Goal: Task Accomplishment & Management: Manage account settings

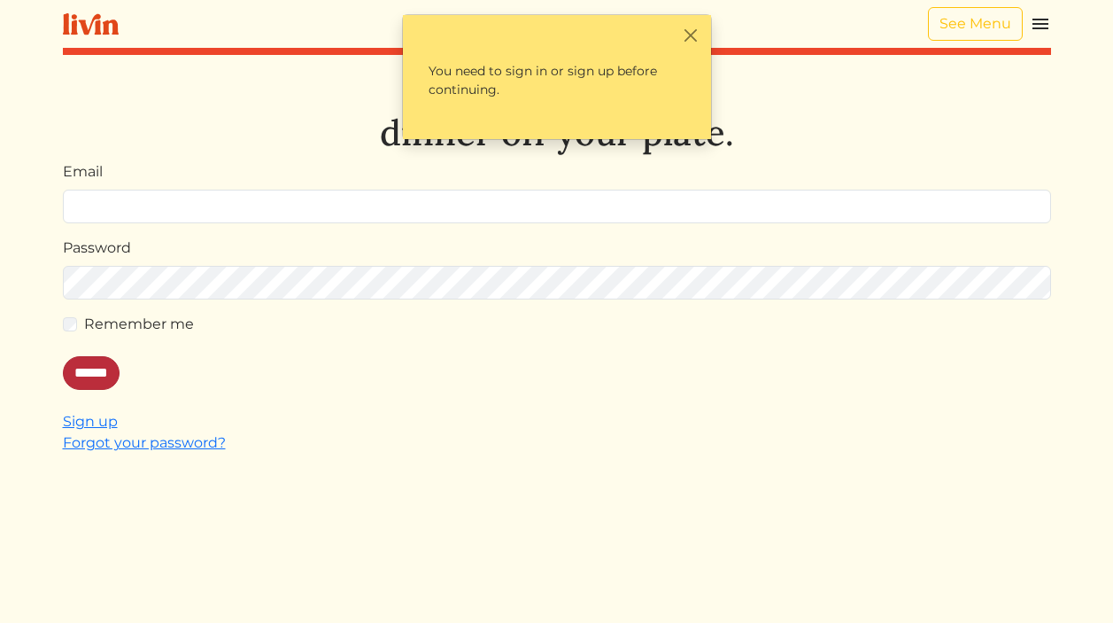
type input "**********"
click at [86, 376] on input "******" at bounding box center [91, 373] width 57 height 34
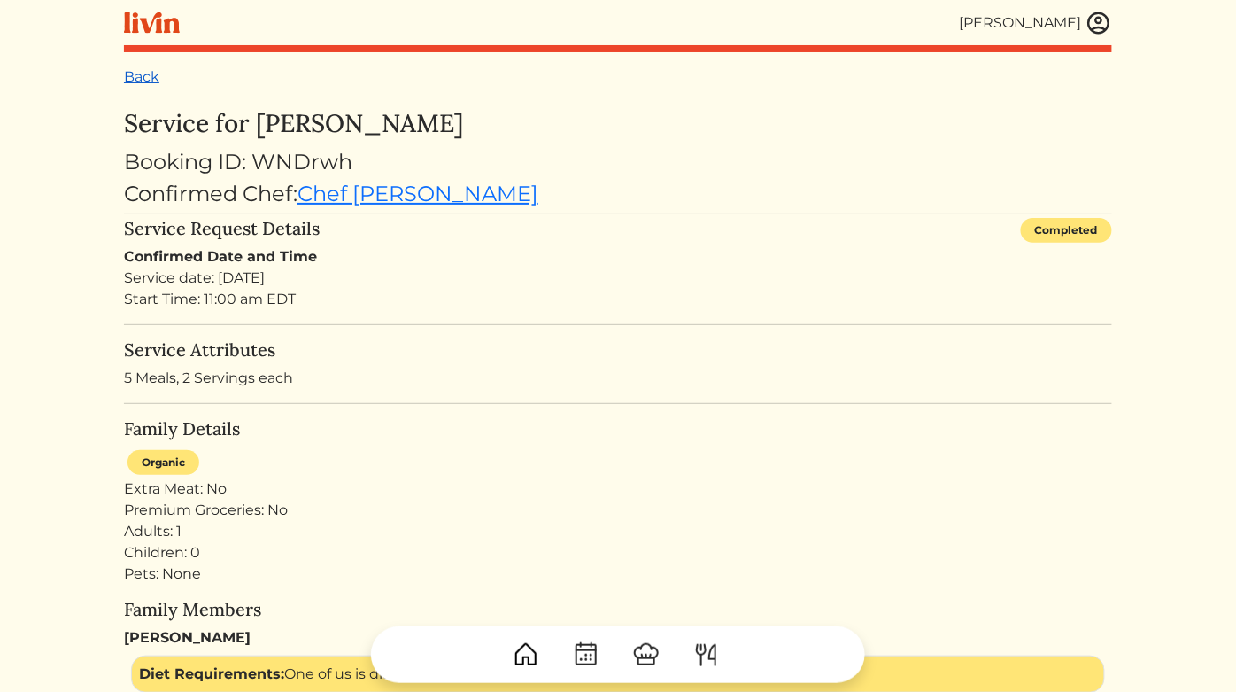
click at [142, 83] on link "Back" at bounding box center [141, 76] width 35 height 17
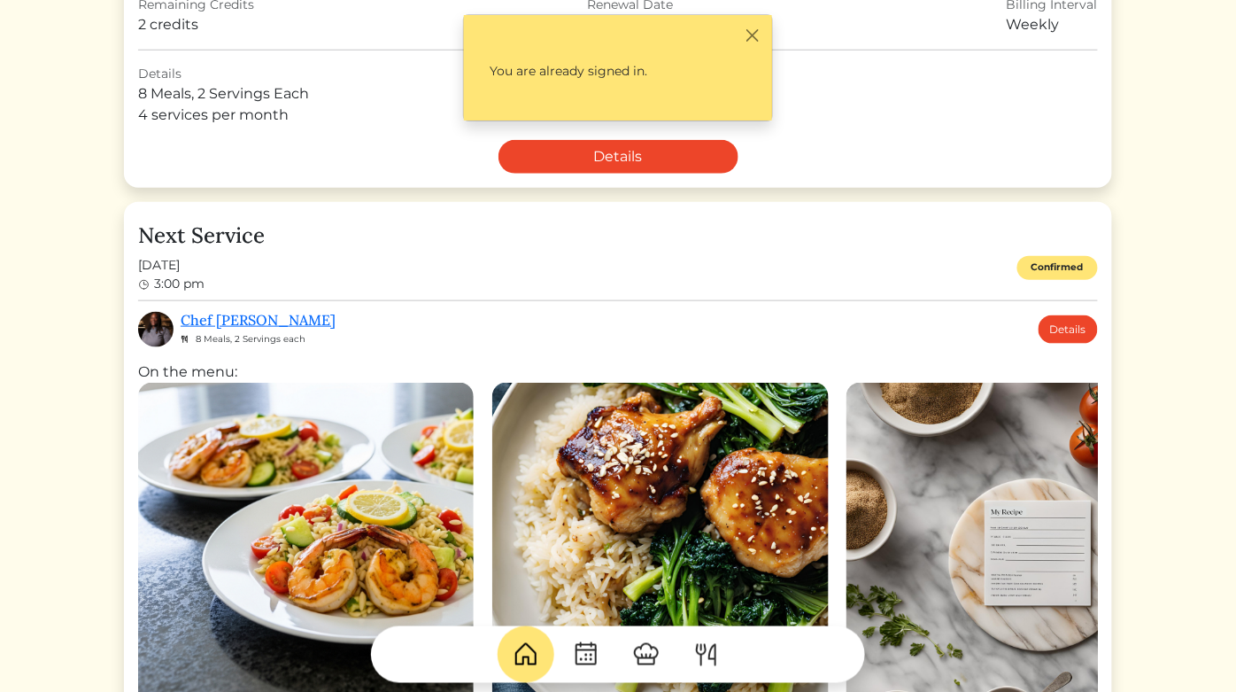
scroll to position [387, 0]
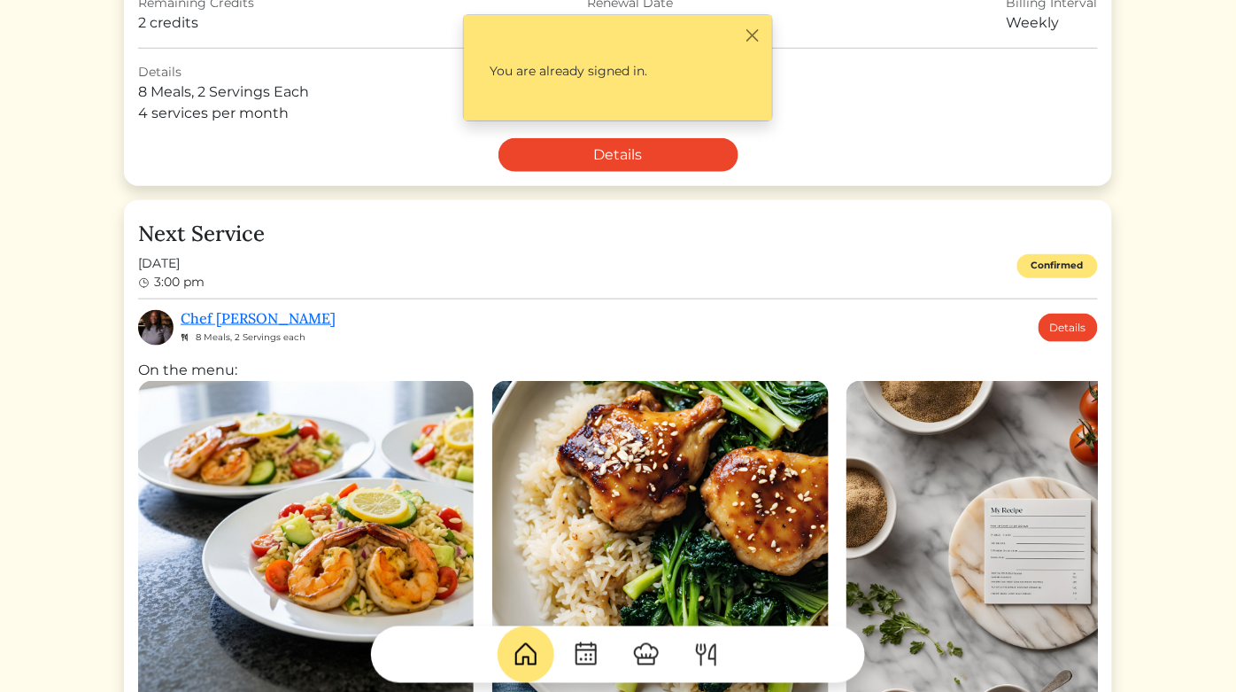
click at [349, 328] on div "Chef [PERSON_NAME] 8 Meals, 2 Servings each Details" at bounding box center [640, 327] width 918 height 35
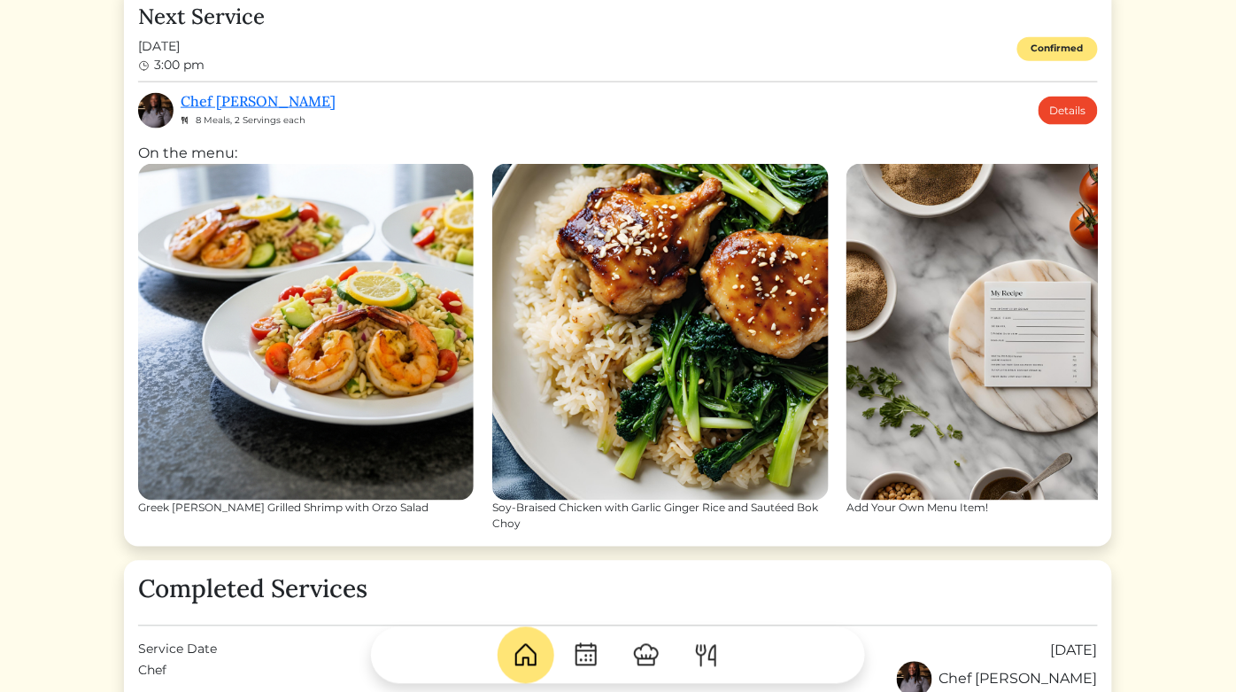
scroll to position [639, 0]
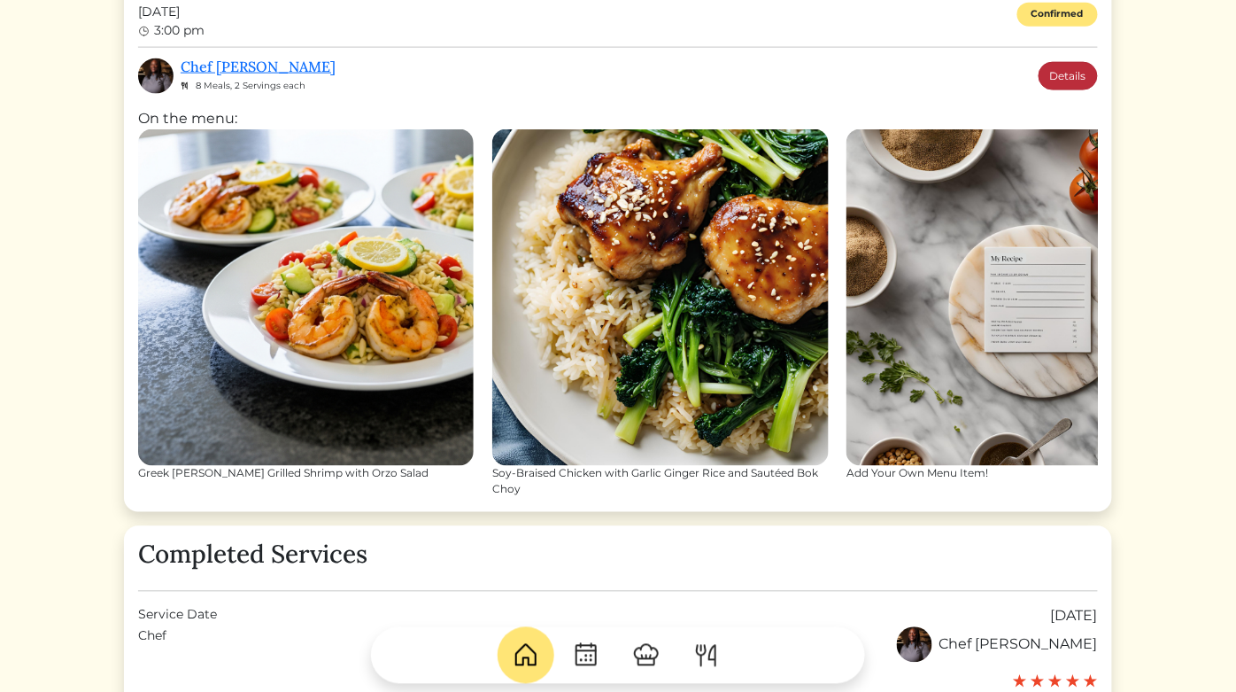
click at [1077, 71] on link "Details" at bounding box center [1068, 76] width 59 height 28
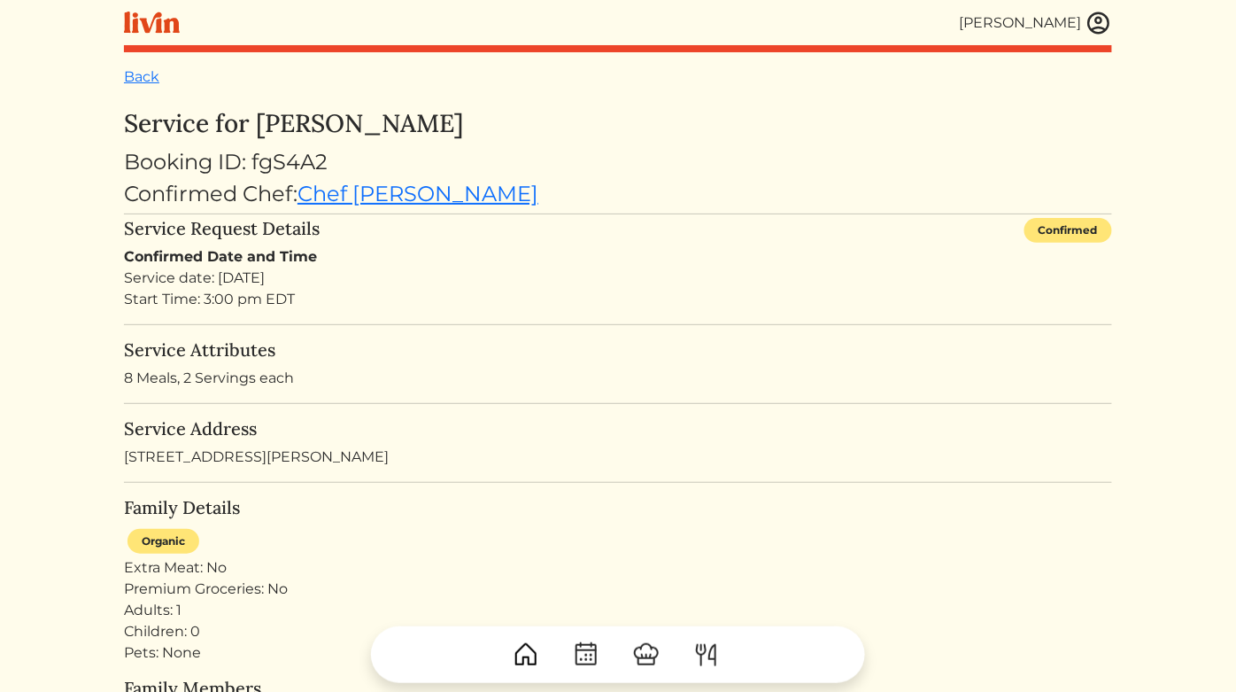
click at [1102, 30] on img at bounding box center [1099, 23] width 27 height 27
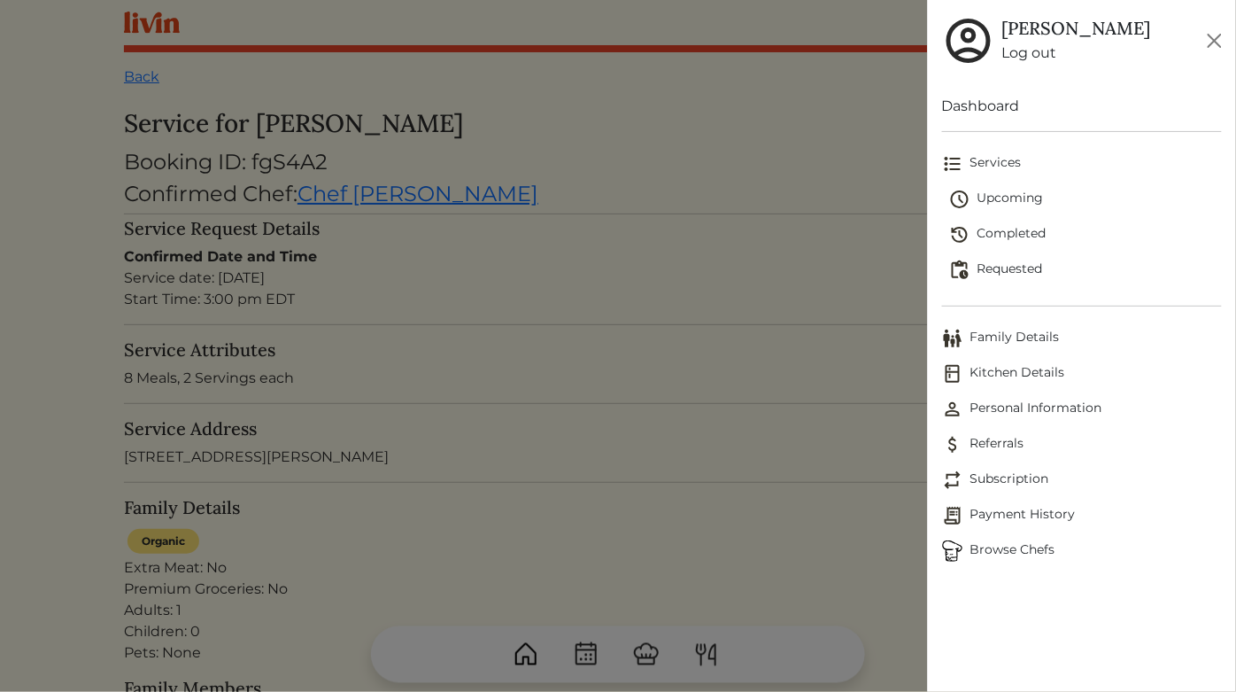
click at [1002, 438] on span "Referrals" at bounding box center [1082, 444] width 280 height 21
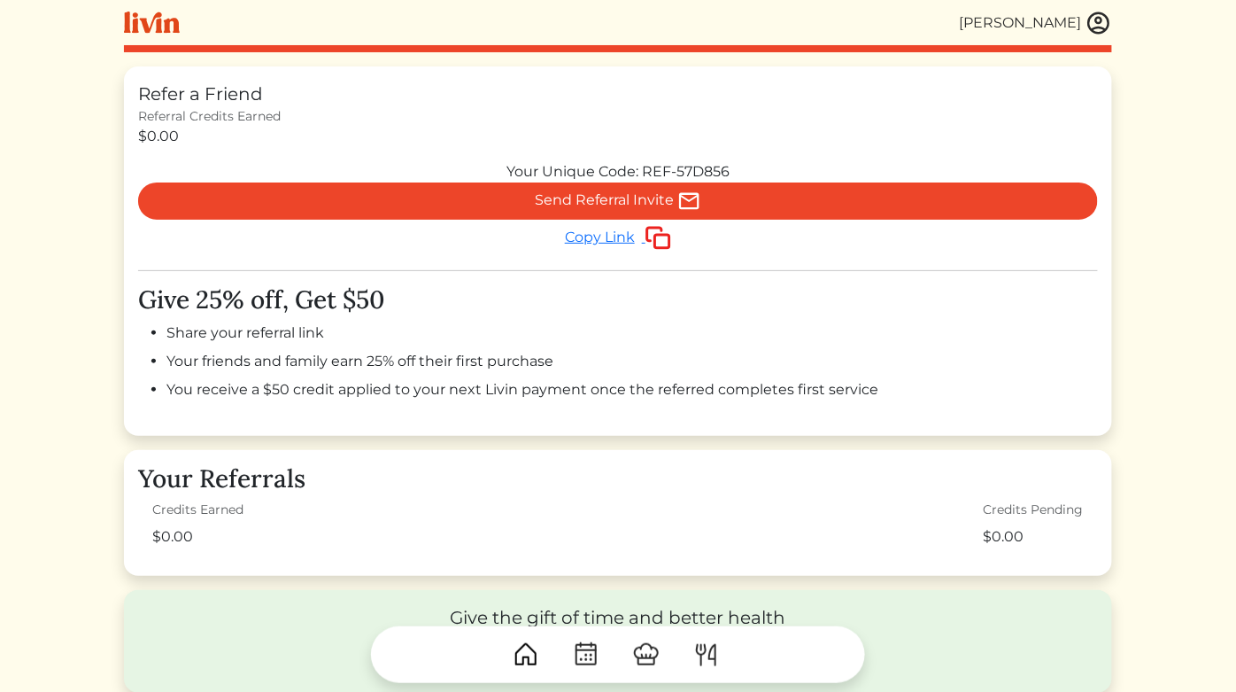
click at [1019, 20] on div "[PERSON_NAME]" at bounding box center [1021, 22] width 122 height 21
click at [710, 622] on img at bounding box center [707, 654] width 28 height 28
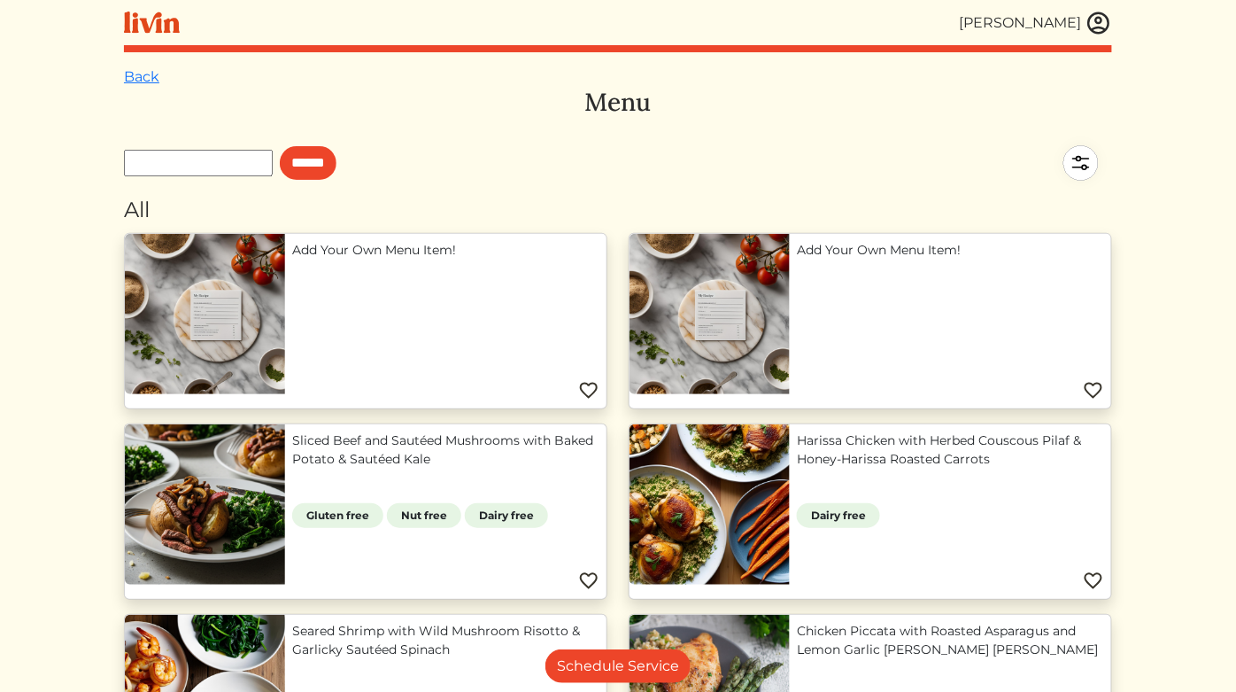
click at [1028, 35] on div "[PERSON_NAME]" at bounding box center [1036, 23] width 152 height 27
click at [1049, 22] on div "[PERSON_NAME]" at bounding box center [1021, 22] width 122 height 21
click at [1103, 25] on img at bounding box center [1099, 23] width 27 height 27
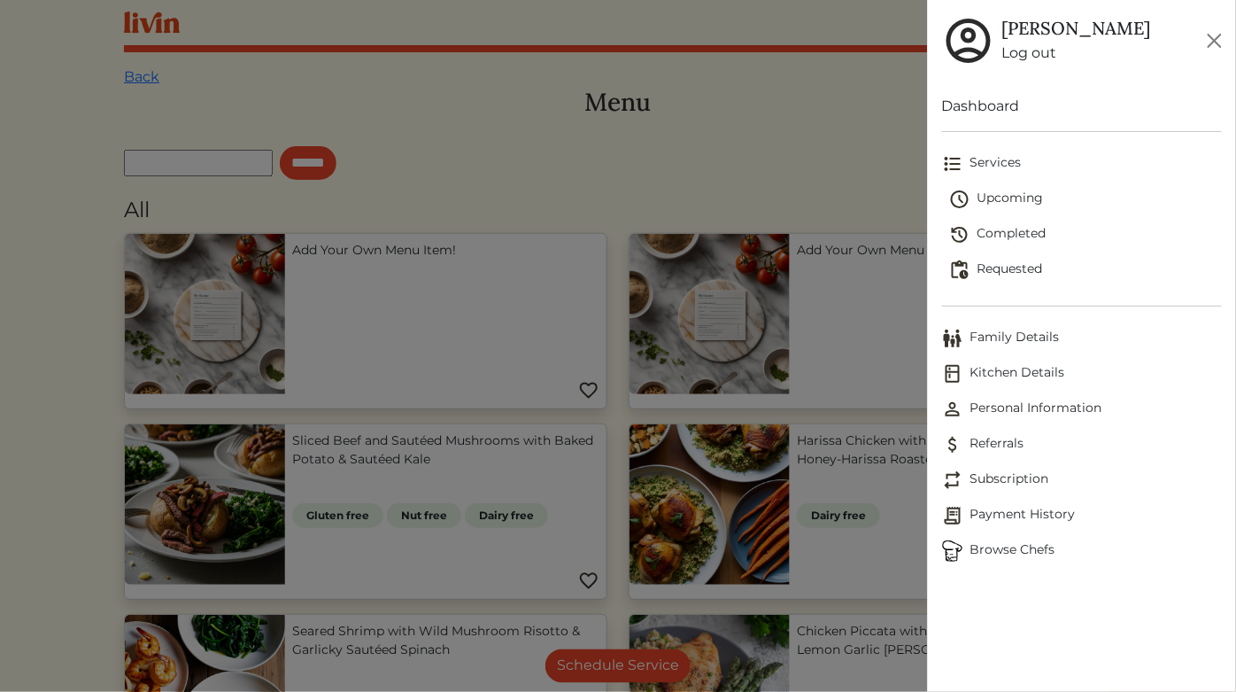
click at [999, 162] on span "Services" at bounding box center [1082, 163] width 280 height 21
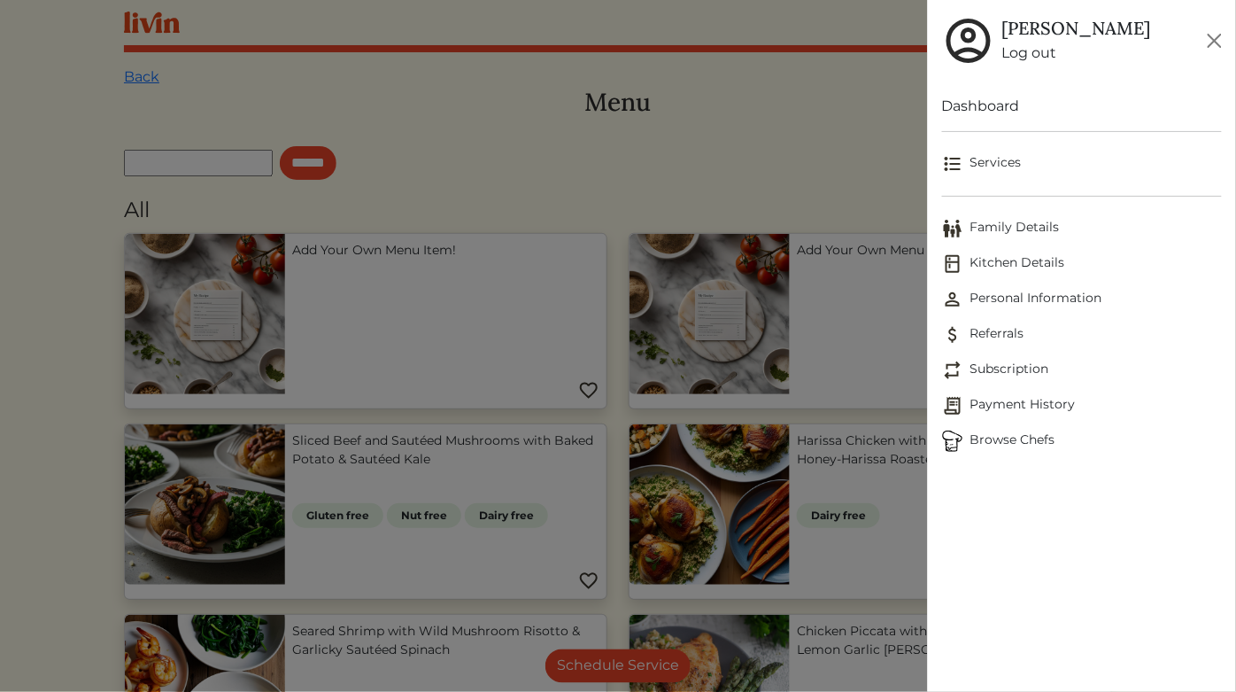
click at [999, 162] on span "Services" at bounding box center [1082, 163] width 280 height 21
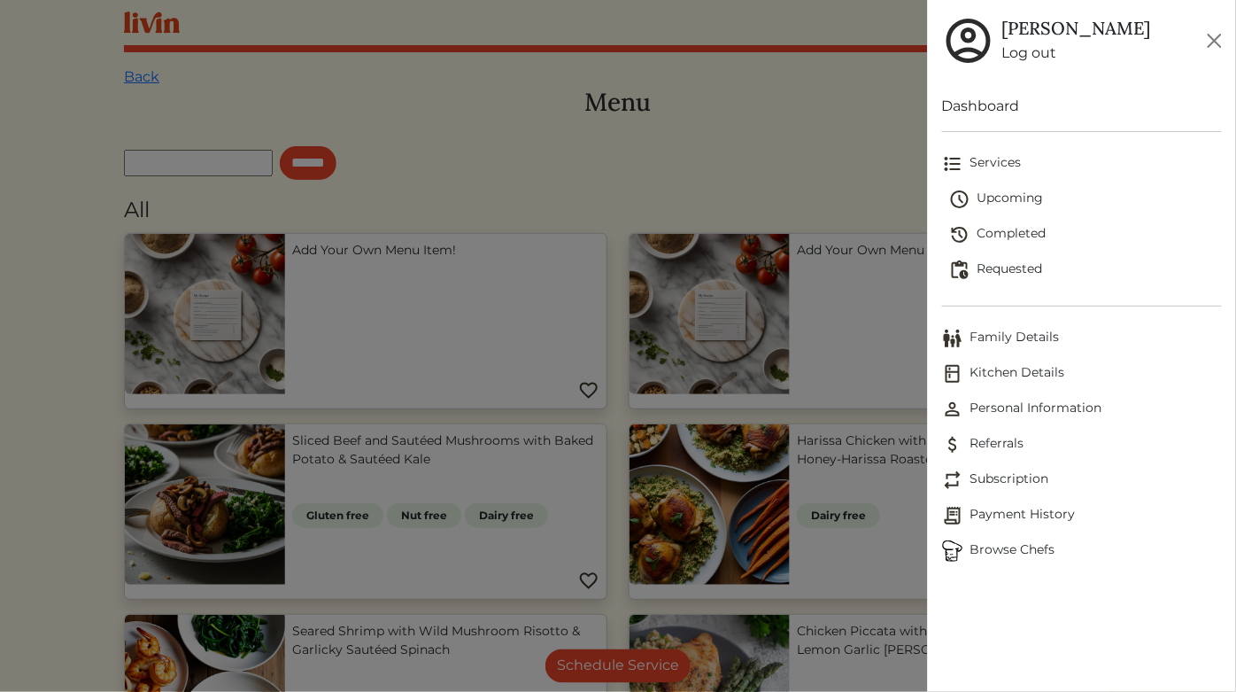
click at [998, 204] on span "Upcoming" at bounding box center [1085, 199] width 273 height 21
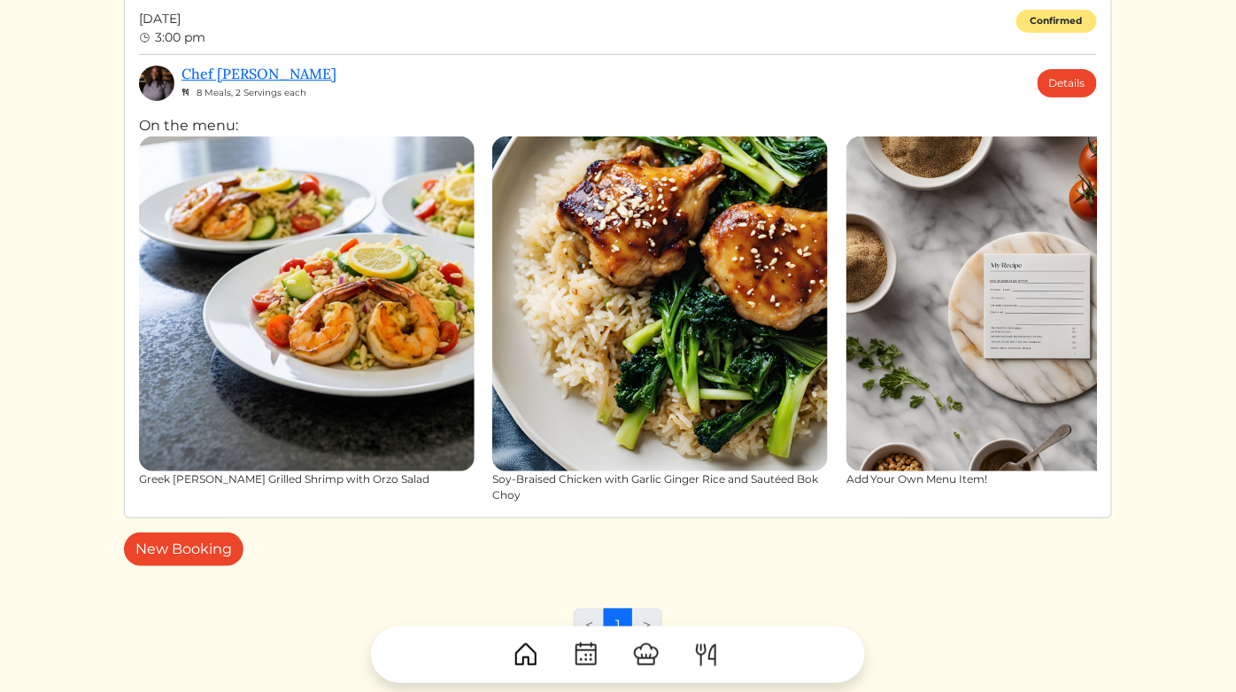
scroll to position [152, 0]
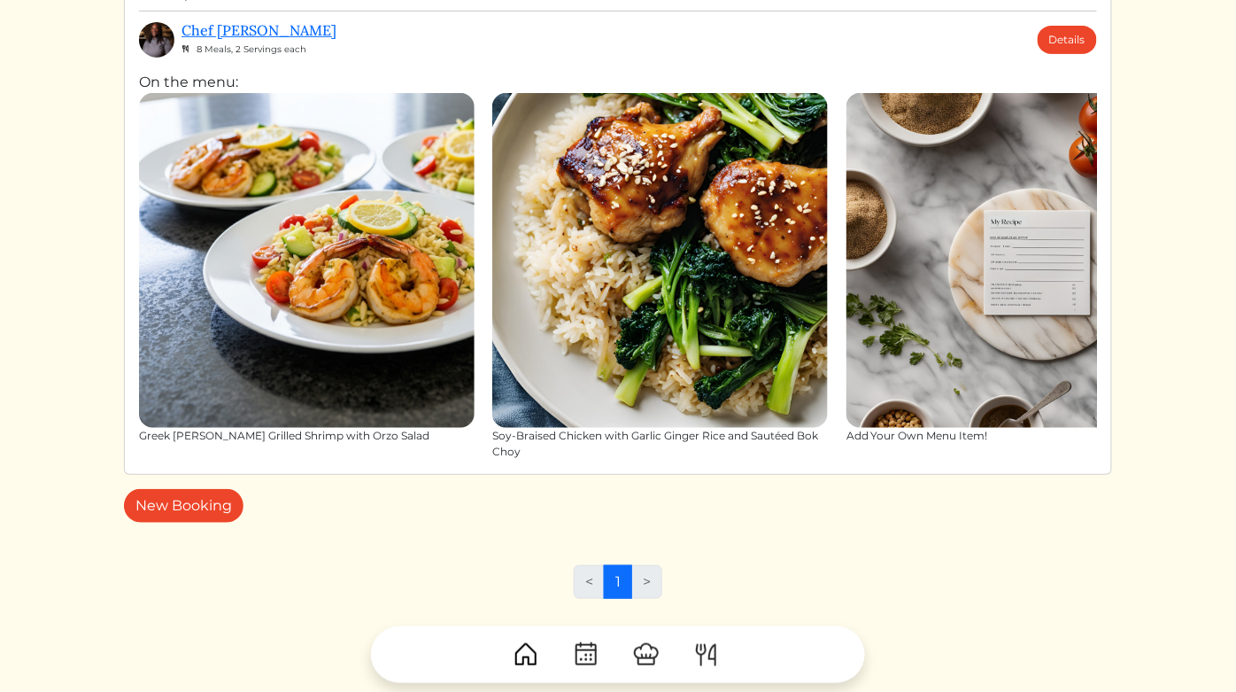
click at [647, 589] on li ">" at bounding box center [647, 582] width 30 height 34
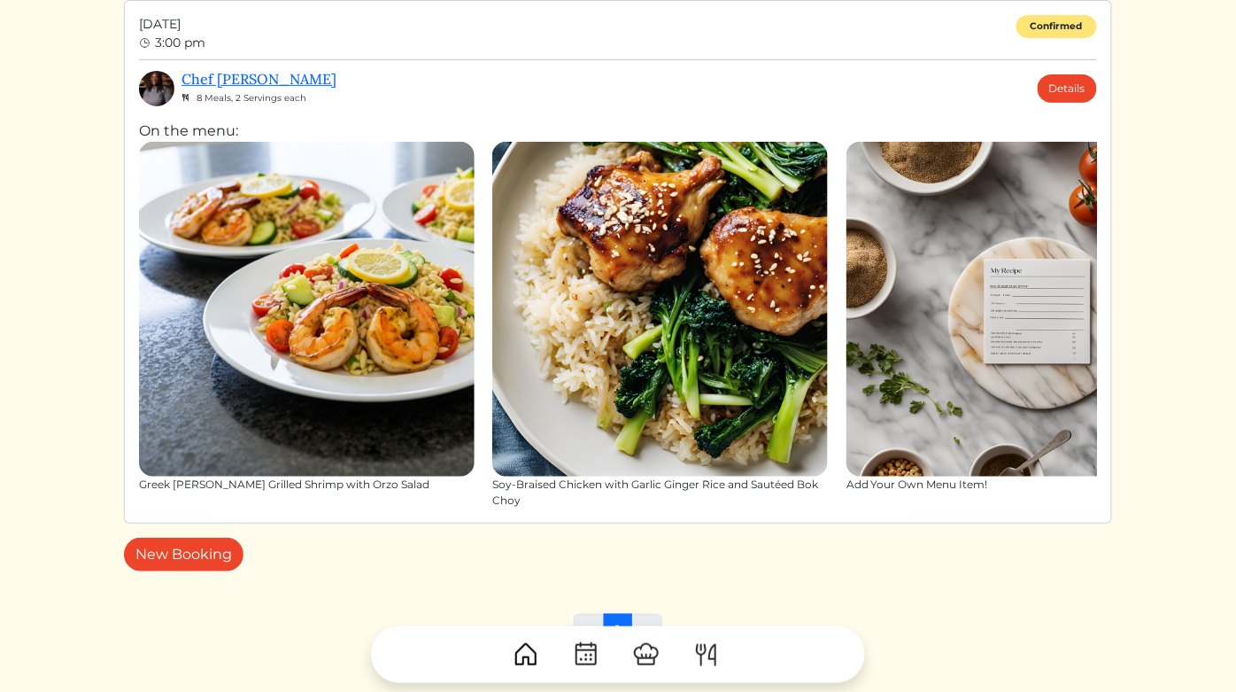
scroll to position [90, 0]
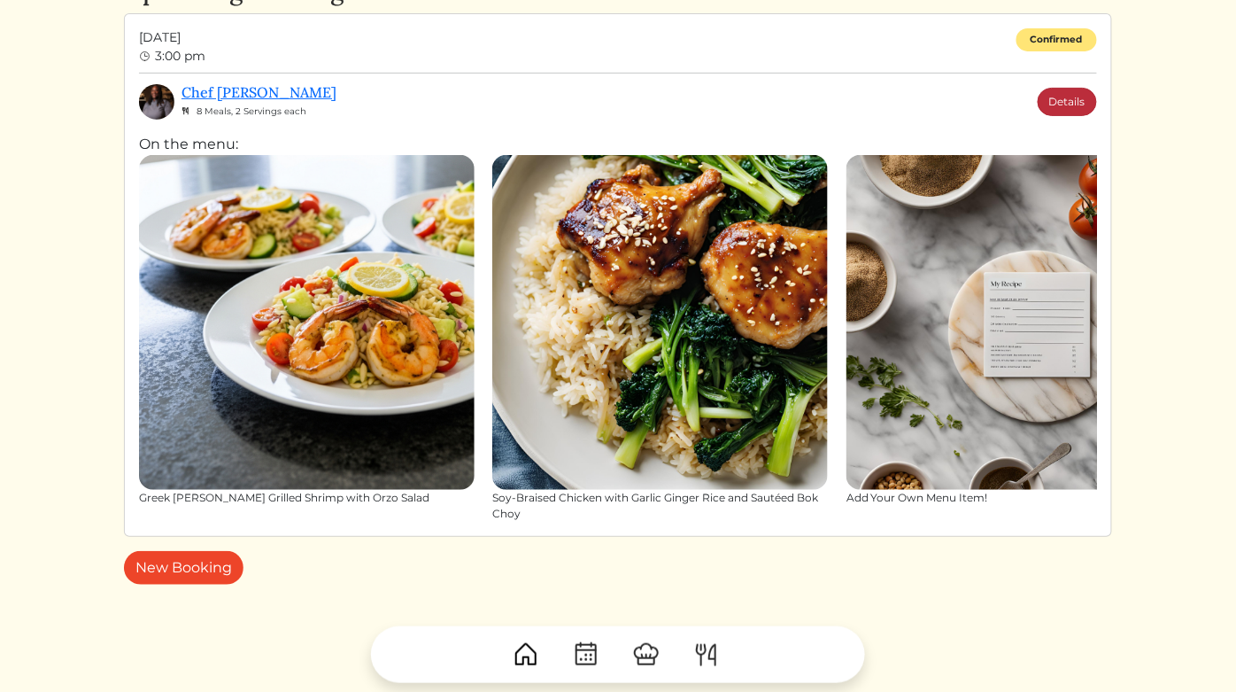
click at [1069, 100] on link "Details" at bounding box center [1067, 102] width 59 height 28
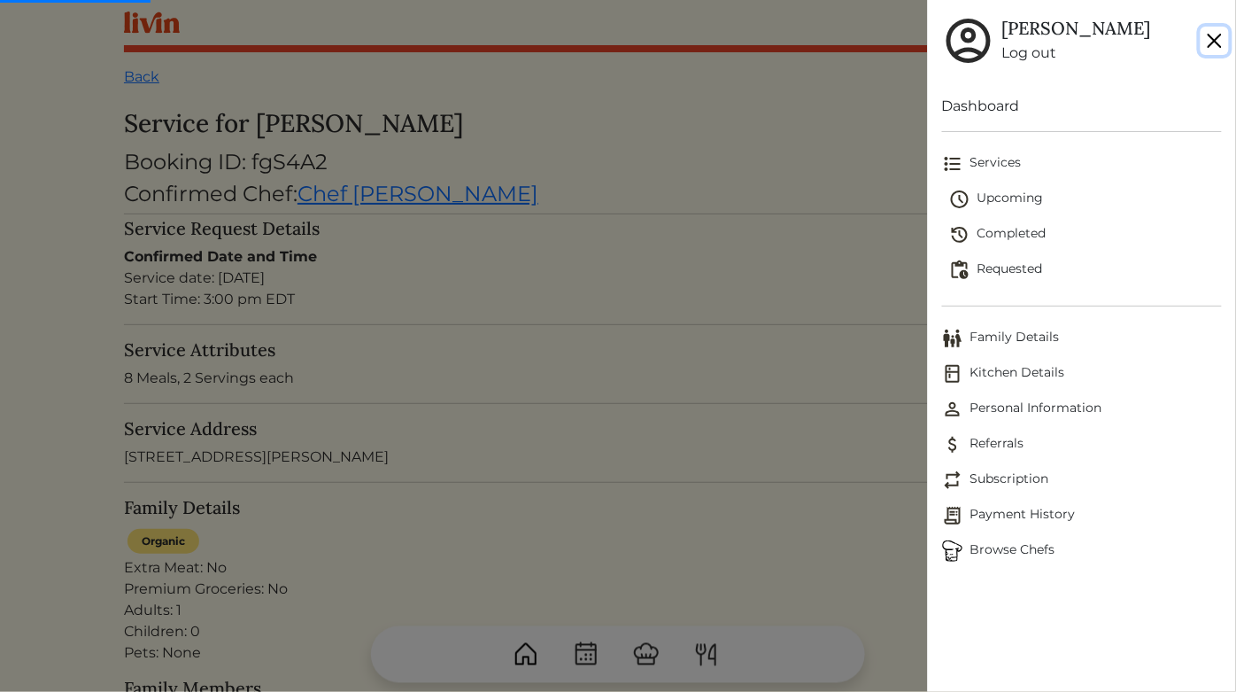
click at [1112, 44] on button "Close" at bounding box center [1215, 41] width 28 height 28
click at [716, 342] on div at bounding box center [618, 346] width 1236 height 692
